Goal: Navigation & Orientation: Understand site structure

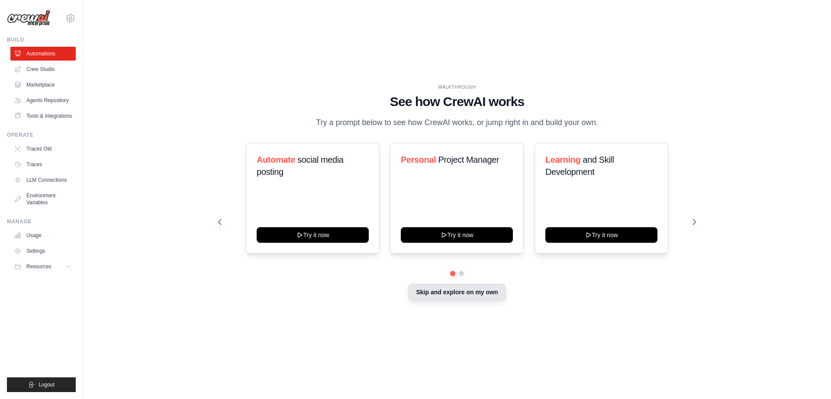
click at [432, 301] on button "Skip and explore on my own" at bounding box center [457, 292] width 97 height 16
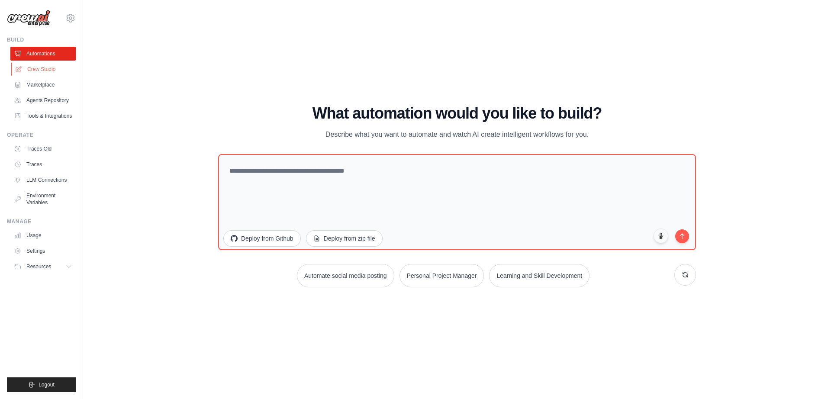
click at [65, 67] on link "Crew Studio" at bounding box center [43, 69] width 65 height 14
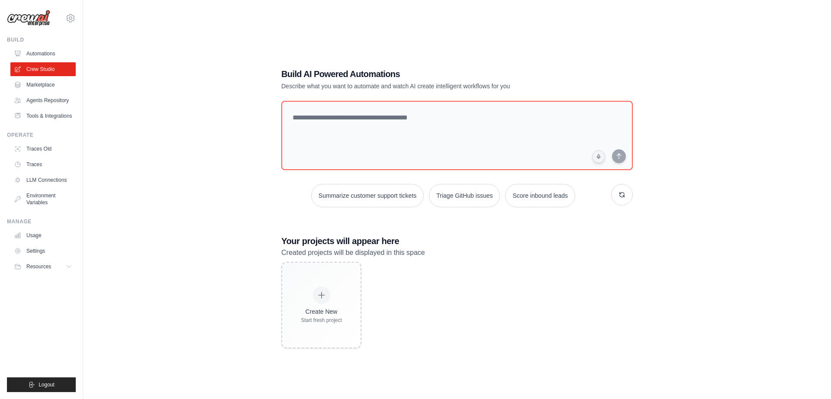
click at [51, 87] on link "Marketplace" at bounding box center [42, 85] width 65 height 14
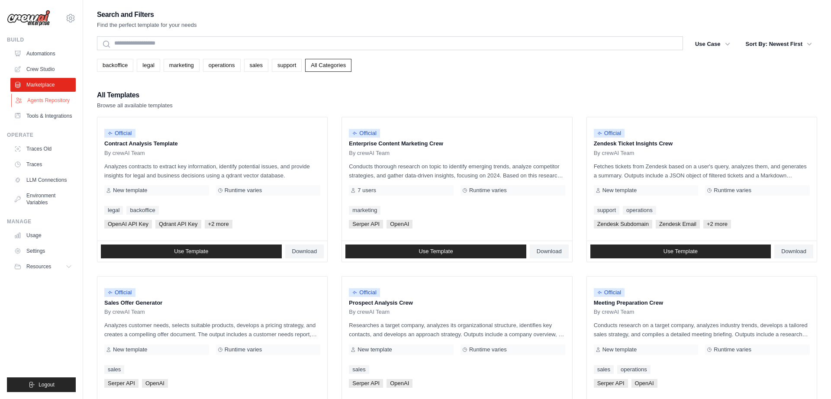
click at [48, 103] on link "Agents Repository" at bounding box center [43, 101] width 65 height 14
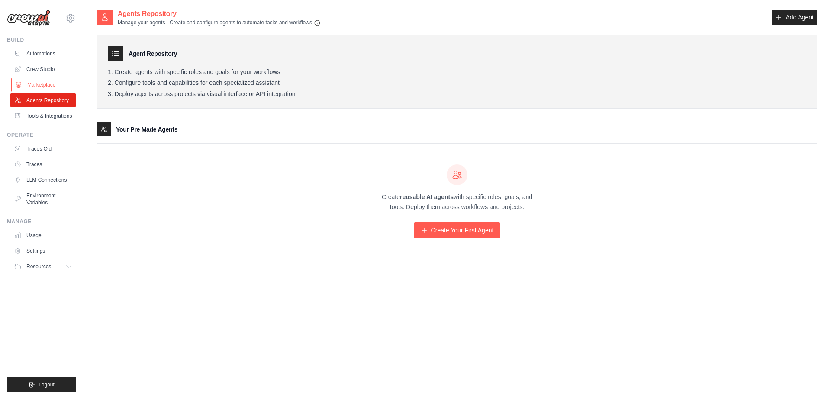
click at [42, 86] on link "Marketplace" at bounding box center [43, 85] width 65 height 14
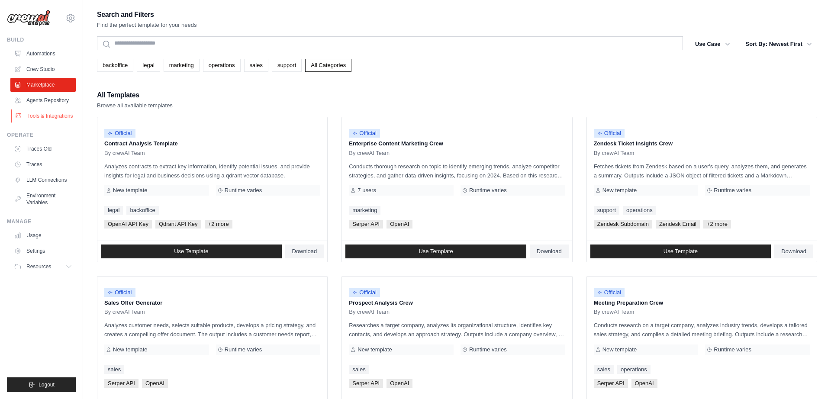
click at [46, 123] on link "Tools & Integrations" at bounding box center [43, 116] width 65 height 14
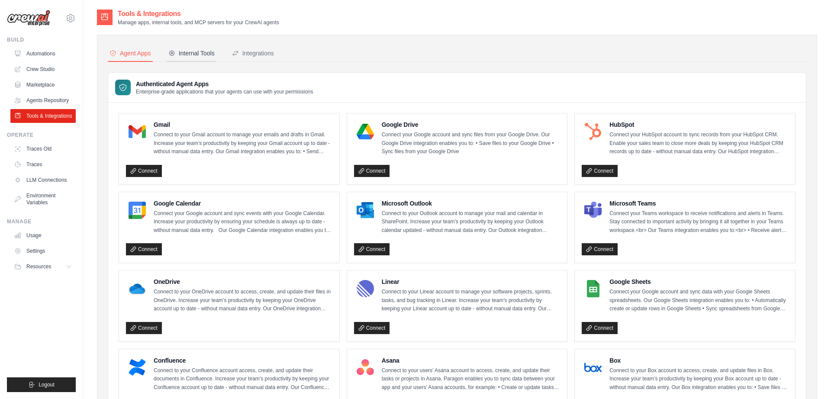
click at [199, 48] on button "Internal Tools" at bounding box center [192, 53] width 50 height 16
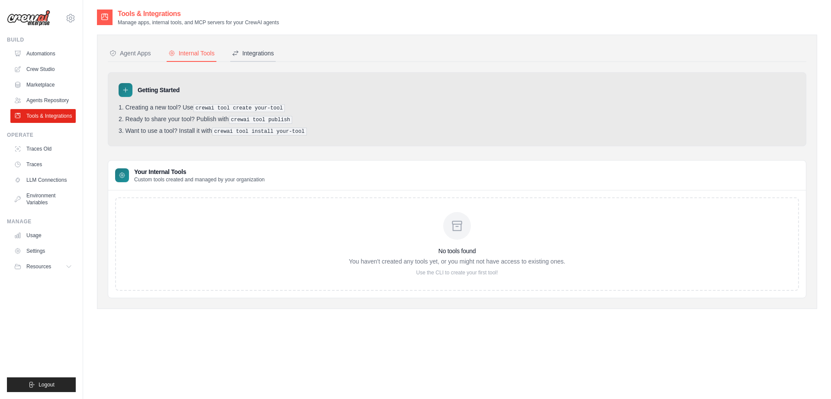
click at [276, 47] on button "Integrations" at bounding box center [252, 53] width 45 height 16
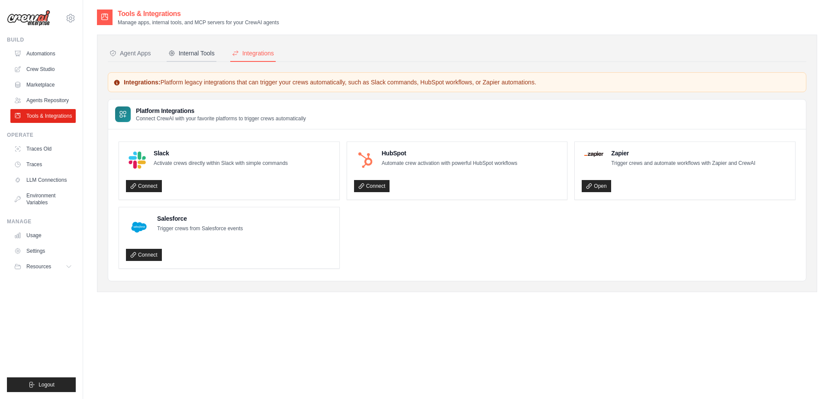
click at [205, 55] on div "Internal Tools" at bounding box center [191, 53] width 46 height 9
